Goal: Task Accomplishment & Management: Use online tool/utility

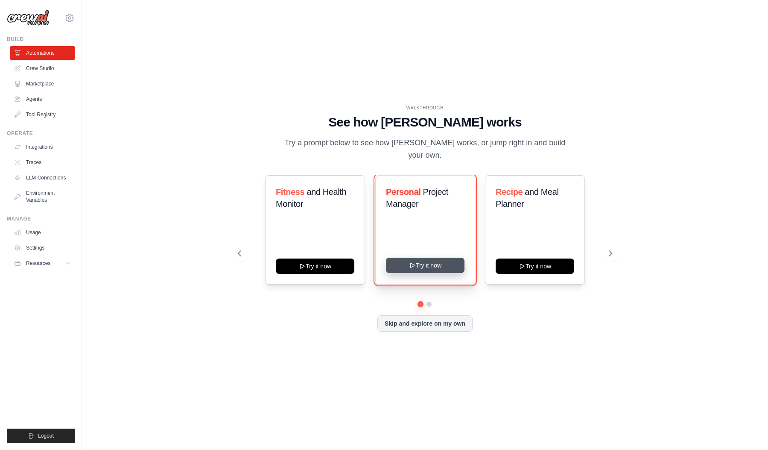
click at [398, 263] on button "Try it now" at bounding box center [425, 265] width 79 height 15
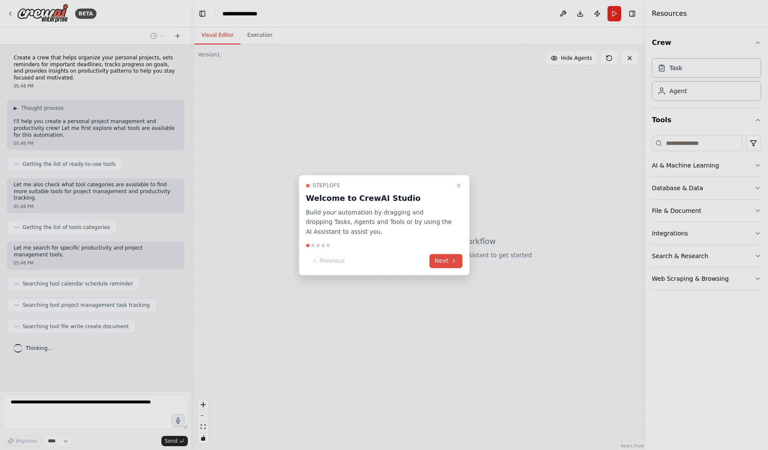
click at [448, 265] on button "Next" at bounding box center [446, 261] width 33 height 14
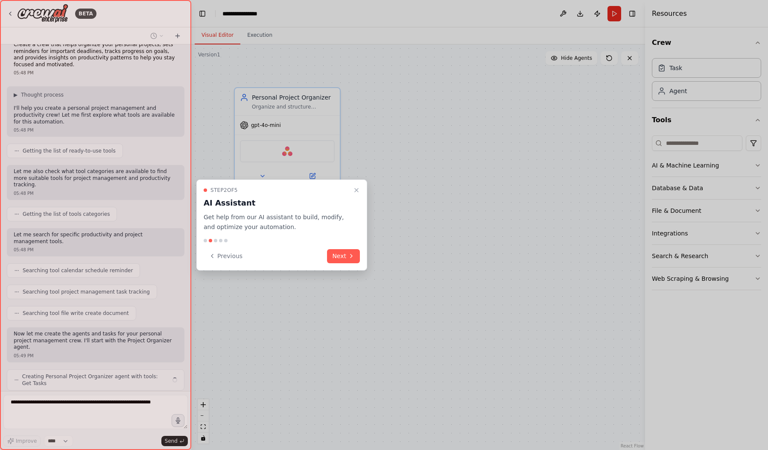
scroll to position [6, 0]
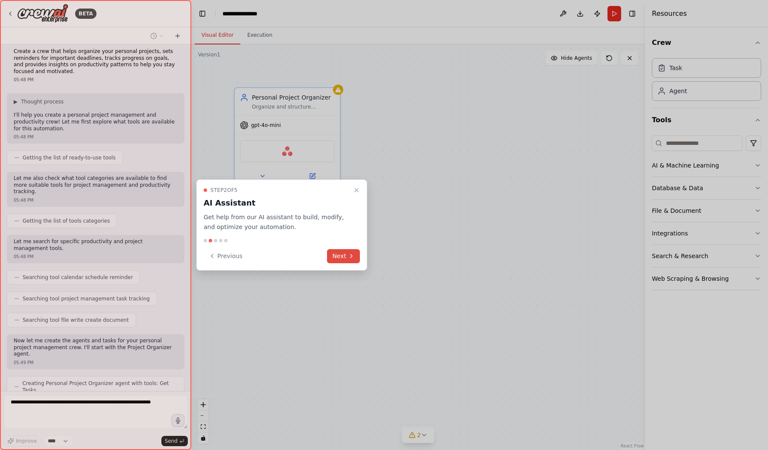
click at [336, 260] on button "Next" at bounding box center [343, 256] width 33 height 14
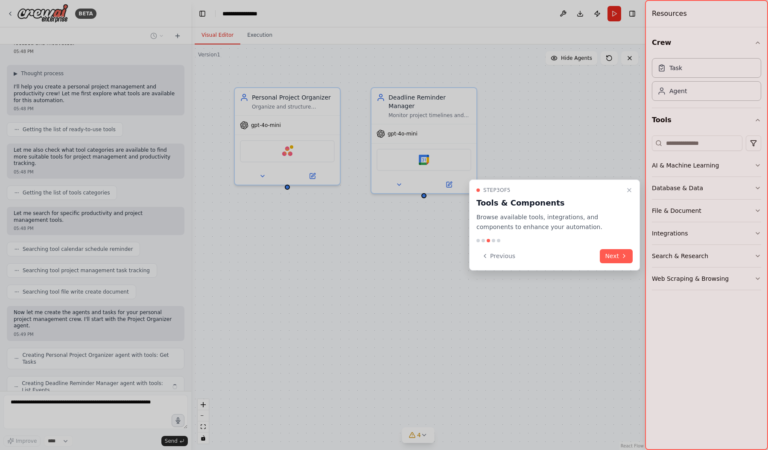
scroll to position [28, 0]
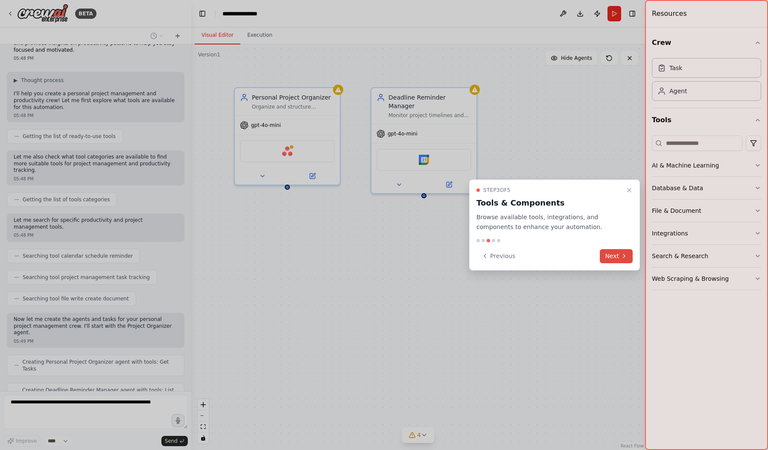
click at [621, 256] on icon at bounding box center [624, 255] width 7 height 7
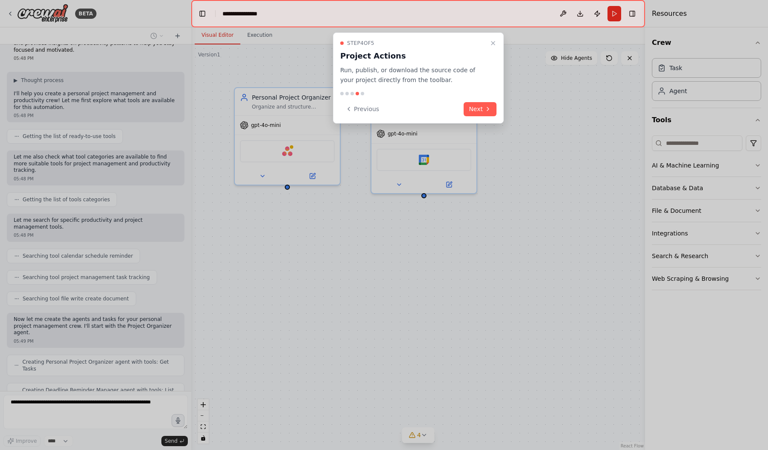
scroll to position [49, 0]
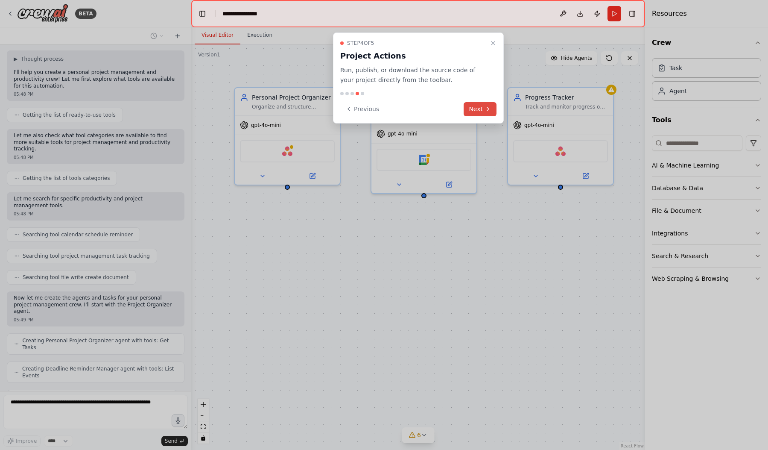
click at [473, 111] on button "Next" at bounding box center [480, 109] width 33 height 14
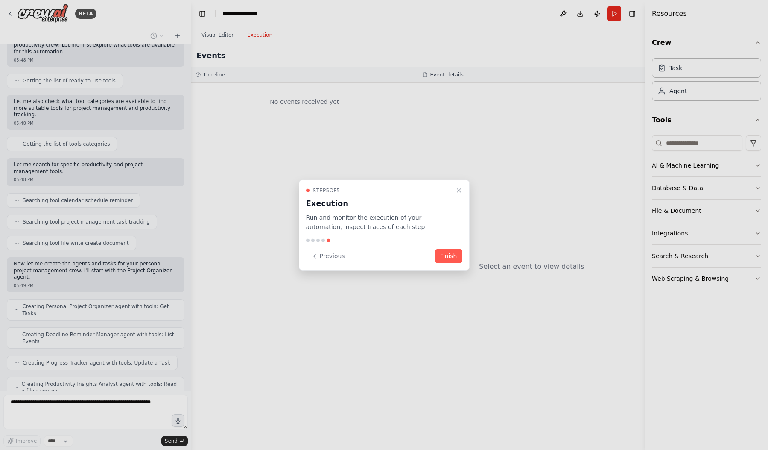
scroll to position [127, 0]
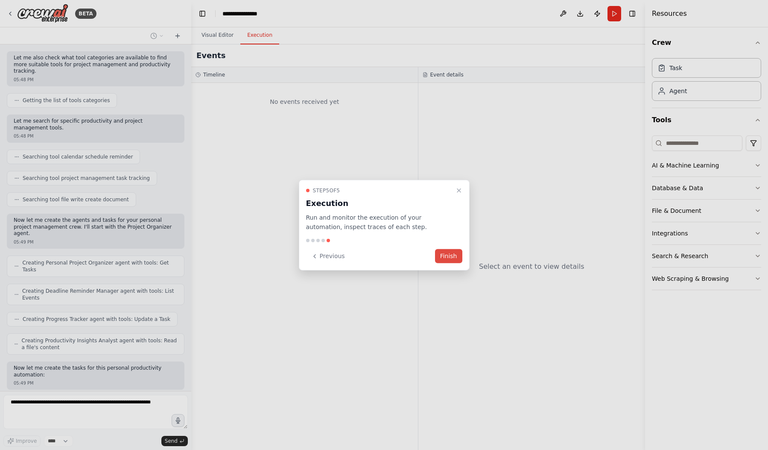
click at [449, 254] on button "Finish" at bounding box center [448, 256] width 27 height 14
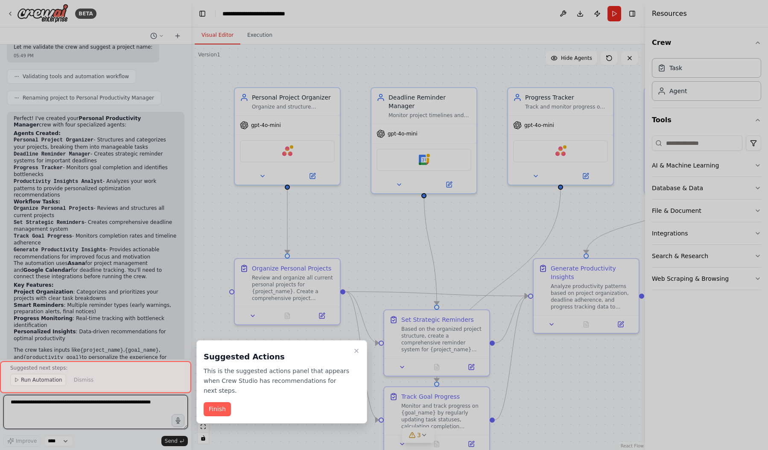
scroll to position [575, 0]
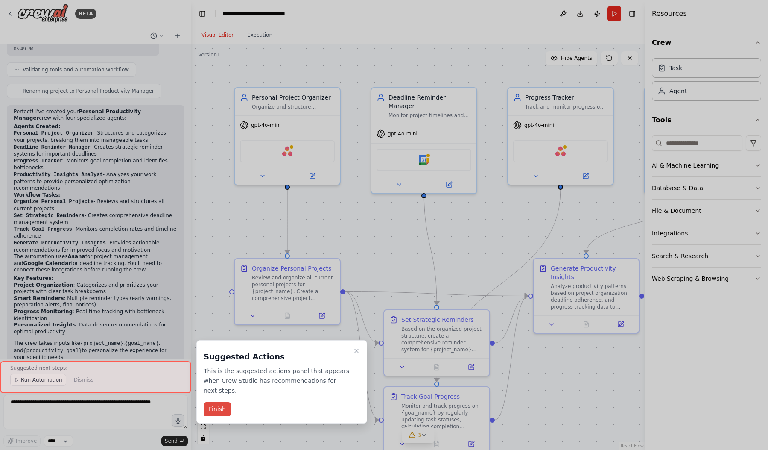
click at [215, 402] on button "Finish" at bounding box center [217, 409] width 27 height 14
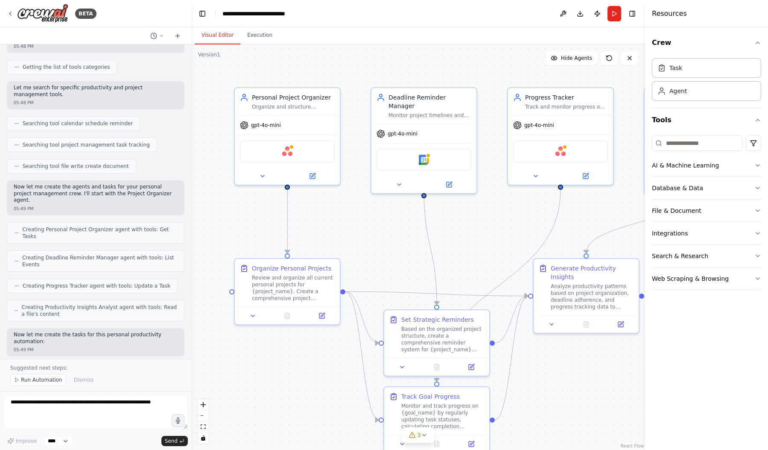
scroll to position [161, 0]
click at [36, 381] on span "Run Automation" at bounding box center [41, 379] width 41 height 7
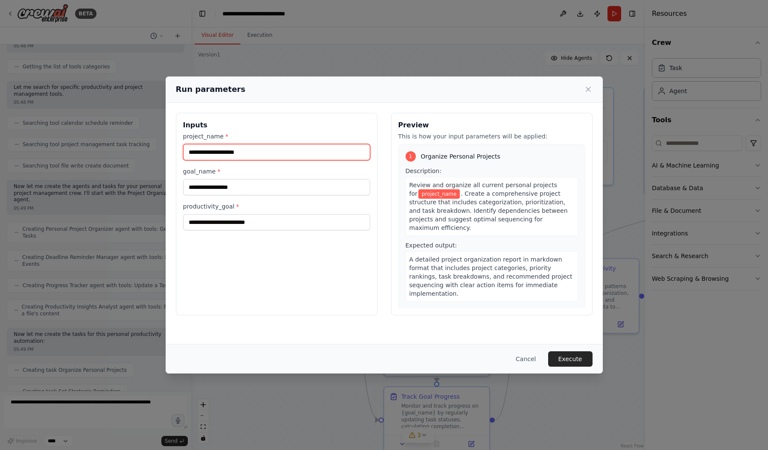
click at [214, 149] on input "project_name *" at bounding box center [276, 152] width 187 height 16
click at [214, 149] on input "******" at bounding box center [276, 152] width 187 height 16
type input "******"
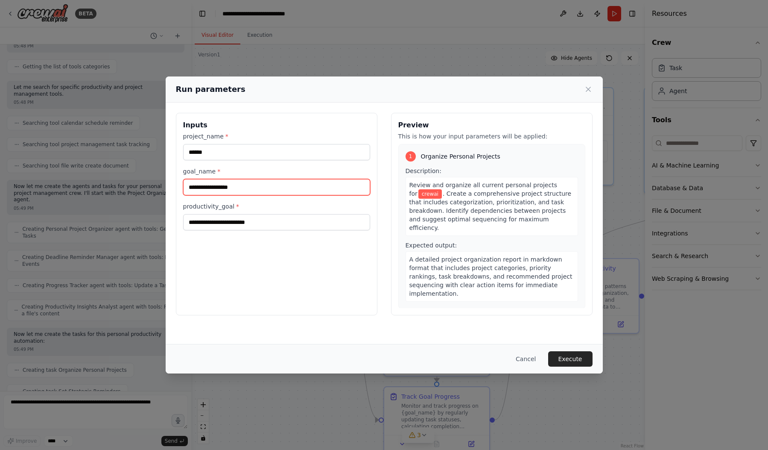
click at [199, 185] on input "goal_name *" at bounding box center [276, 187] width 187 height 16
type input "**********"
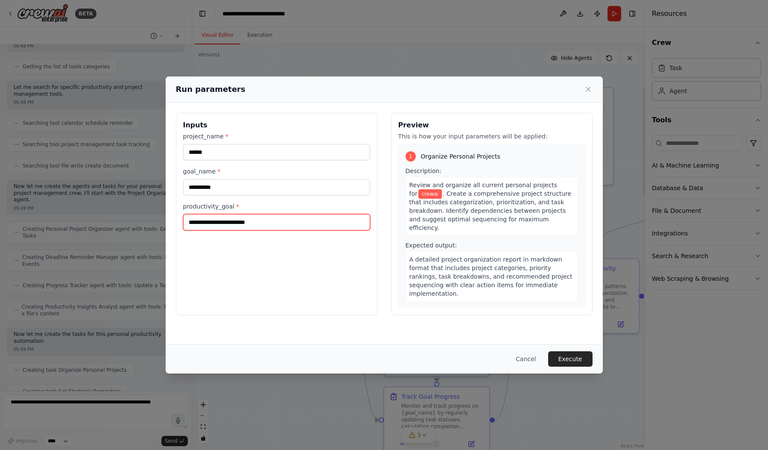
click at [190, 224] on input "productivity_goal *" at bounding box center [276, 222] width 187 height 16
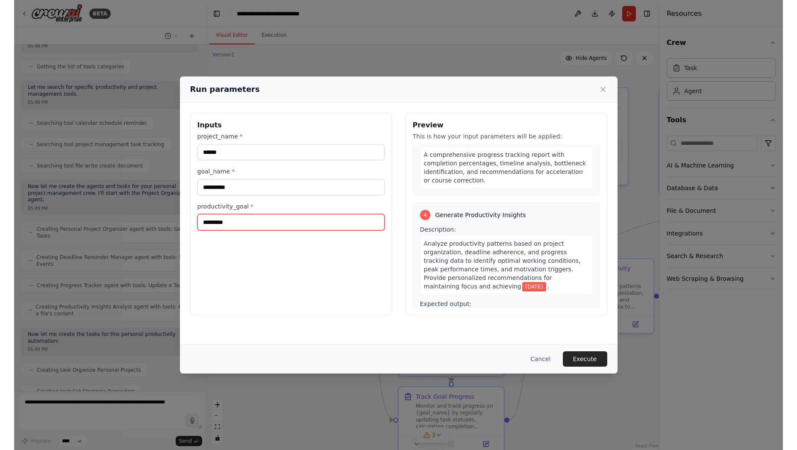
scroll to position [456, 0]
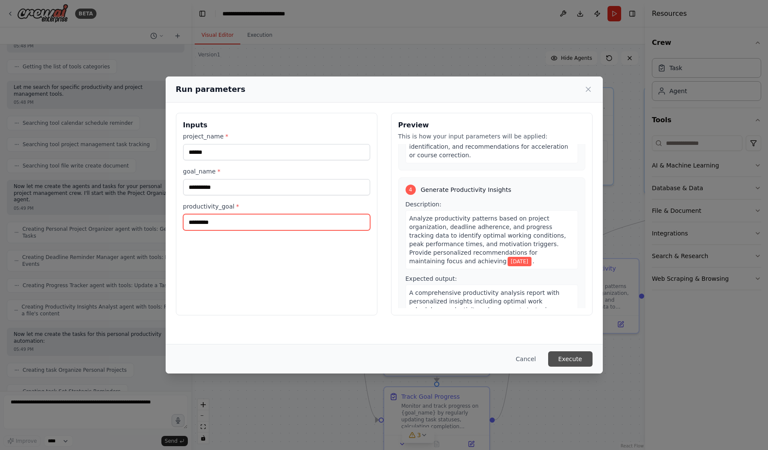
type input "*********"
click at [562, 360] on button "Execute" at bounding box center [570, 358] width 44 height 15
